Goal: Navigation & Orientation: Find specific page/section

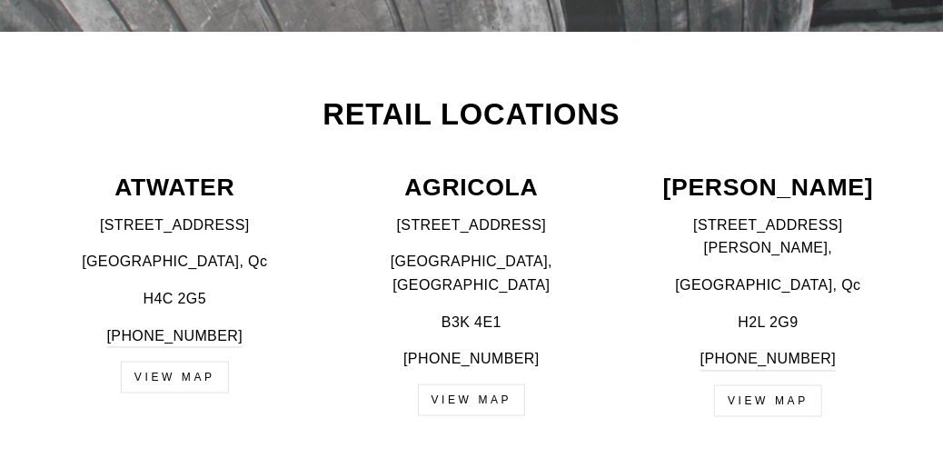
scroll to position [727, 0]
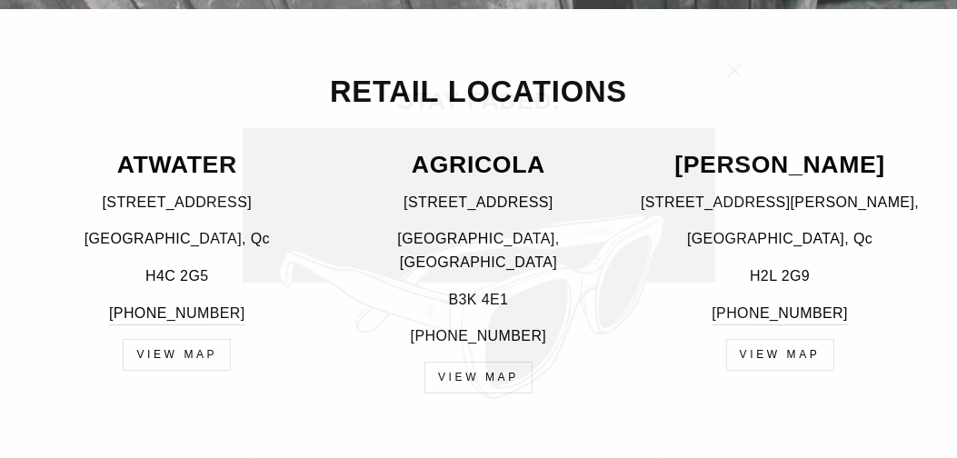
click at [740, 42] on icon "button" at bounding box center [734, 44] width 11 height 11
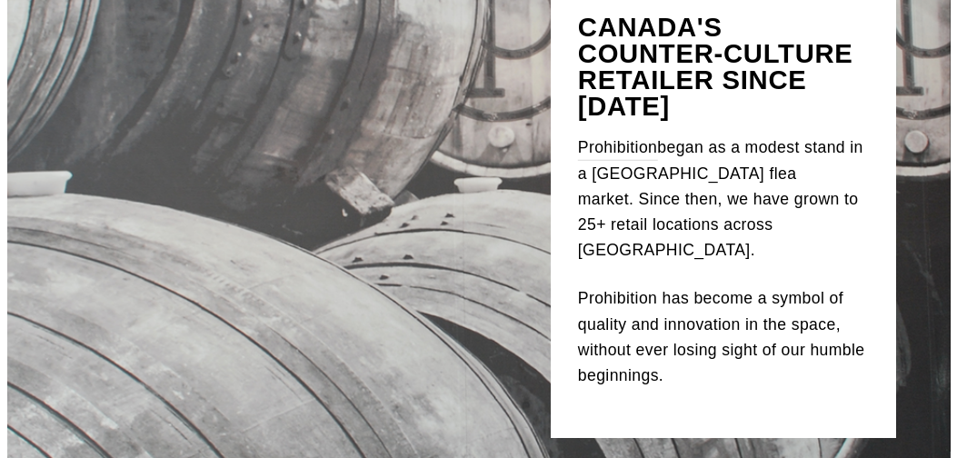
scroll to position [0, 0]
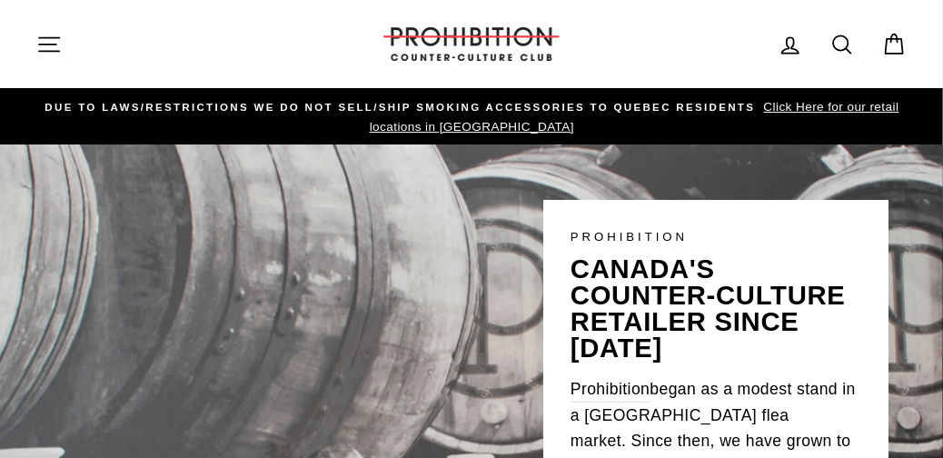
click at [43, 42] on icon "button" at bounding box center [48, 44] width 25 height 25
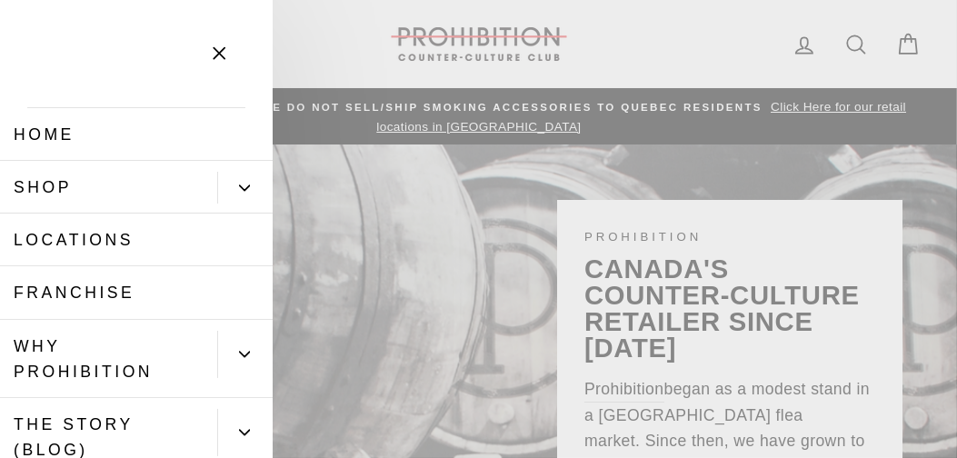
click at [57, 135] on link "Home" at bounding box center [136, 134] width 273 height 53
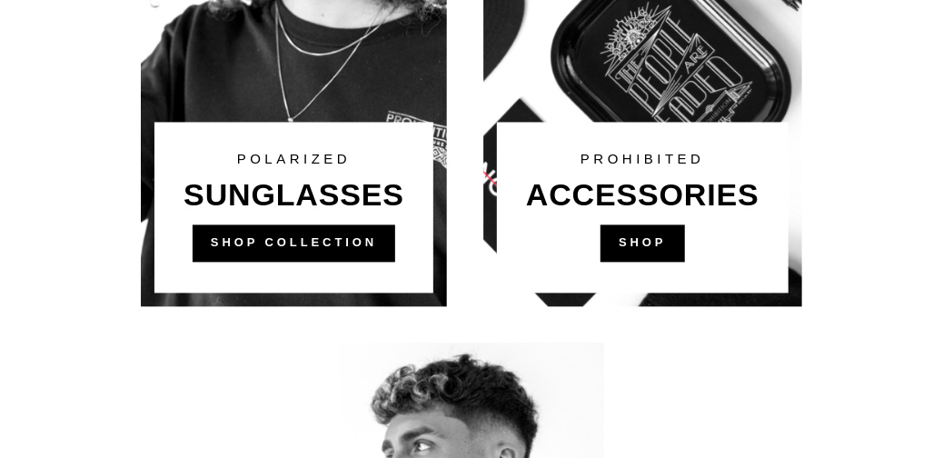
scroll to position [1332, 0]
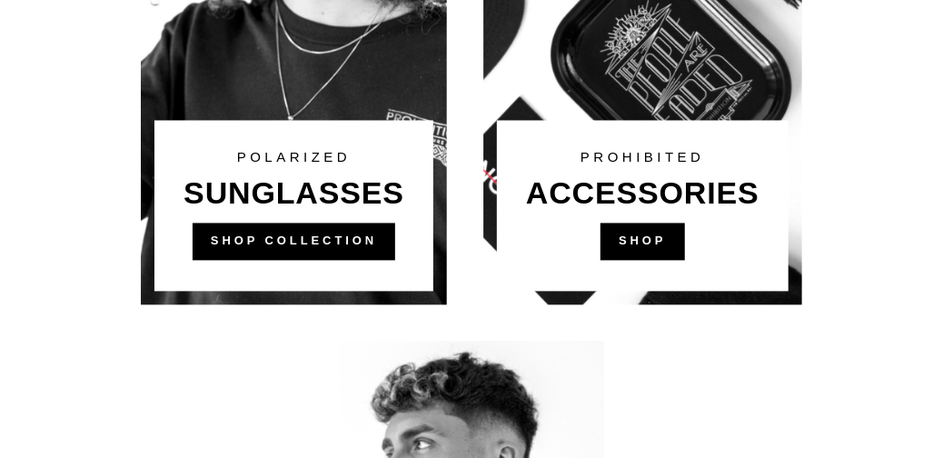
click at [616, 186] on link at bounding box center [642, 31] width 319 height 545
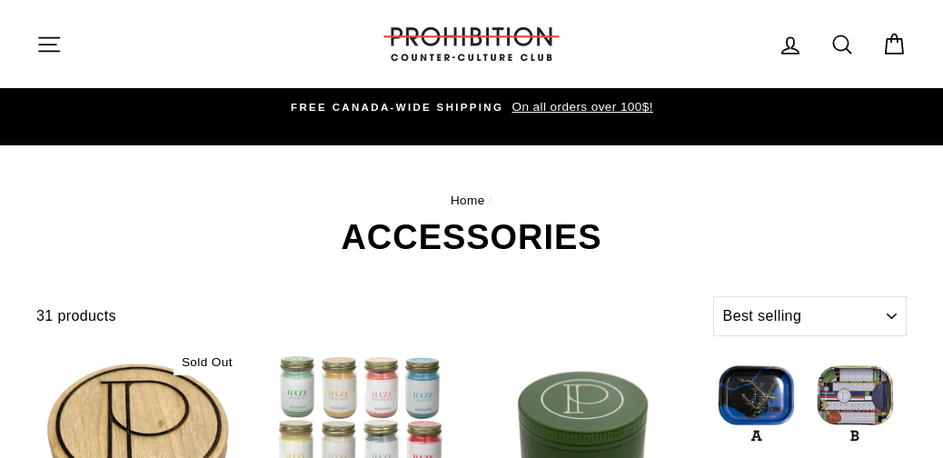
select select "best-selling"
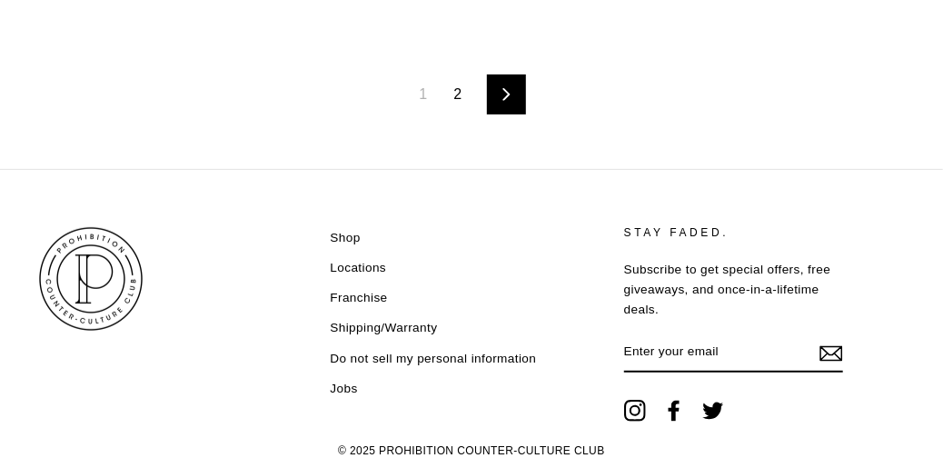
scroll to position [2908, 0]
